Goal: Navigation & Orientation: Find specific page/section

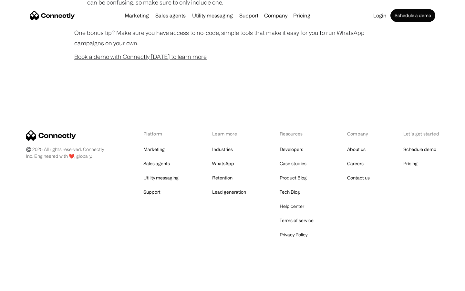
scroll to position [639, 0]
